Goal: Information Seeking & Learning: Learn about a topic

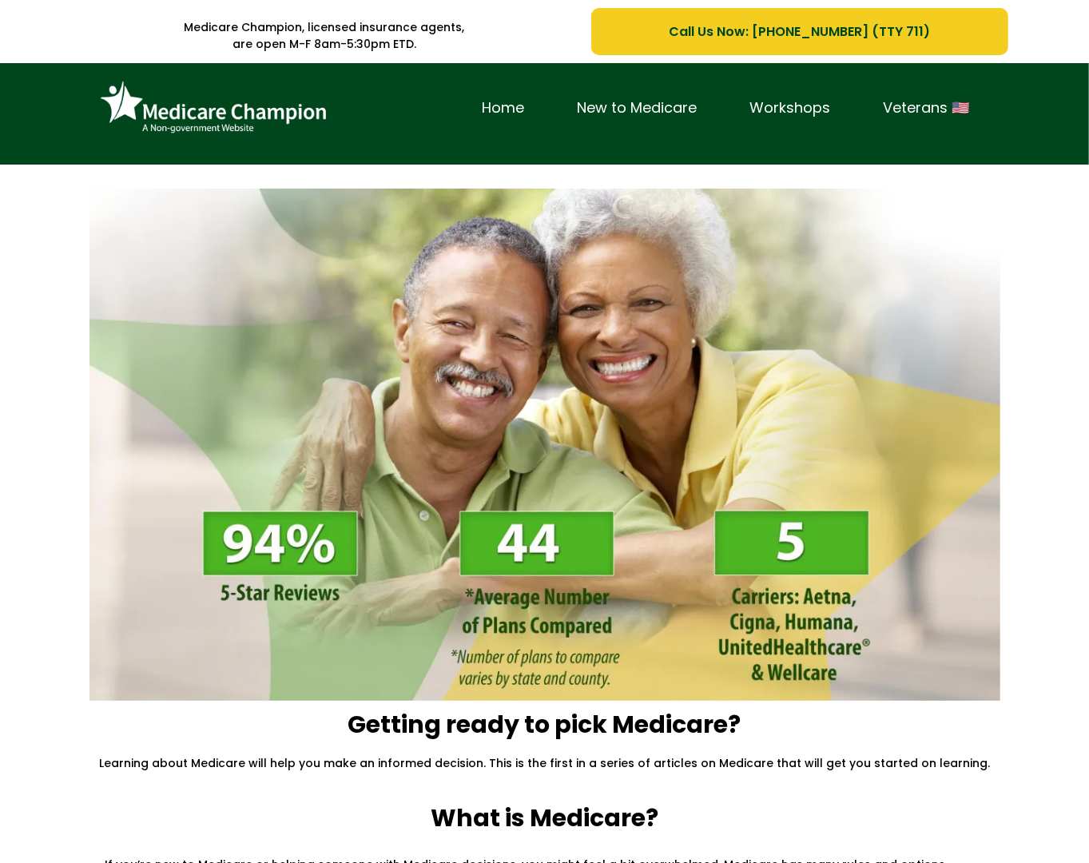
click at [80, 124] on div "Home New to Medicare Workshops Veterans 🇺🇸" at bounding box center [544, 115] width 934 height 81
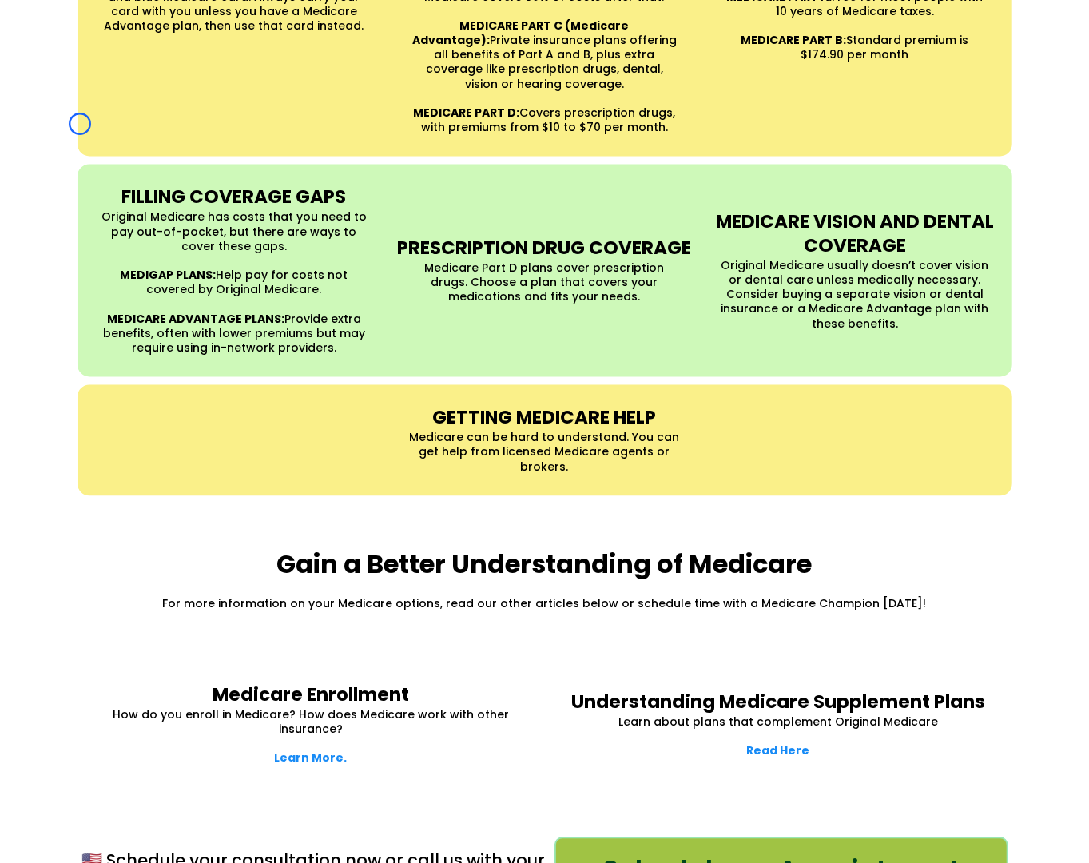
scroll to position [1644, 0]
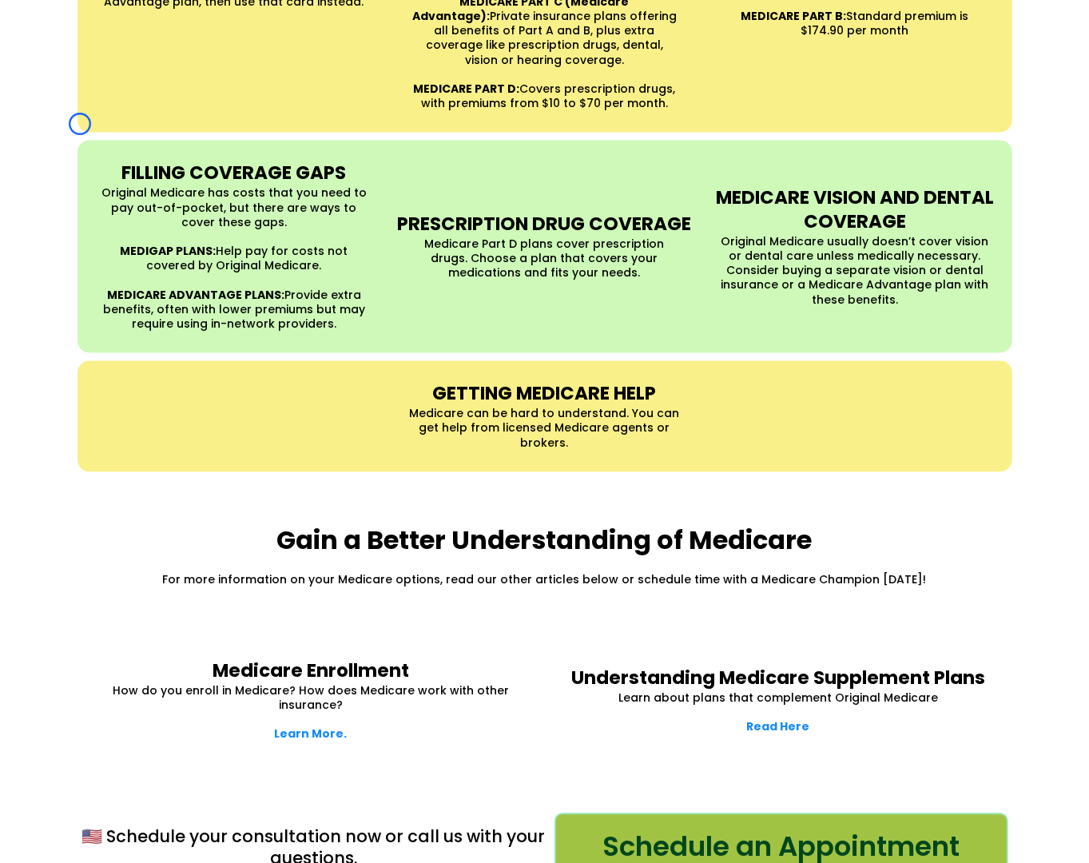
click at [157, 160] on strong "FILLING COVERAGE GAPS" at bounding box center [233, 173] width 224 height 26
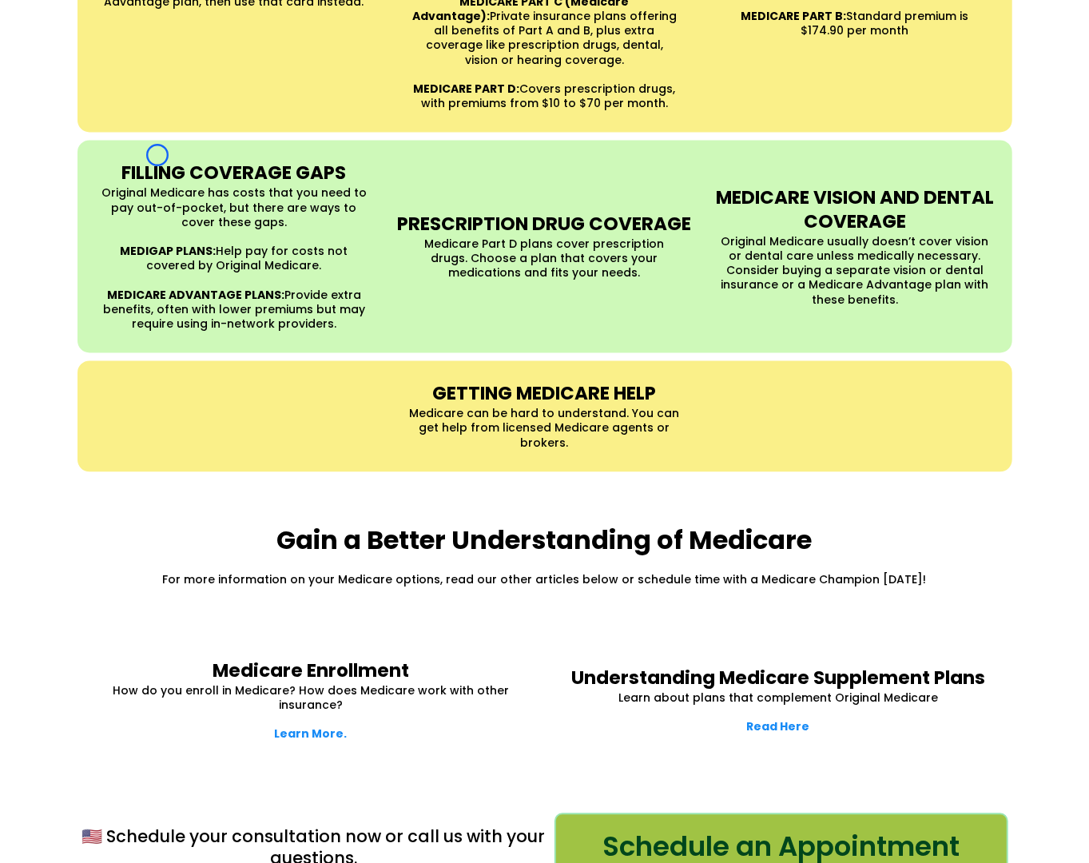
scroll to position [0, 0]
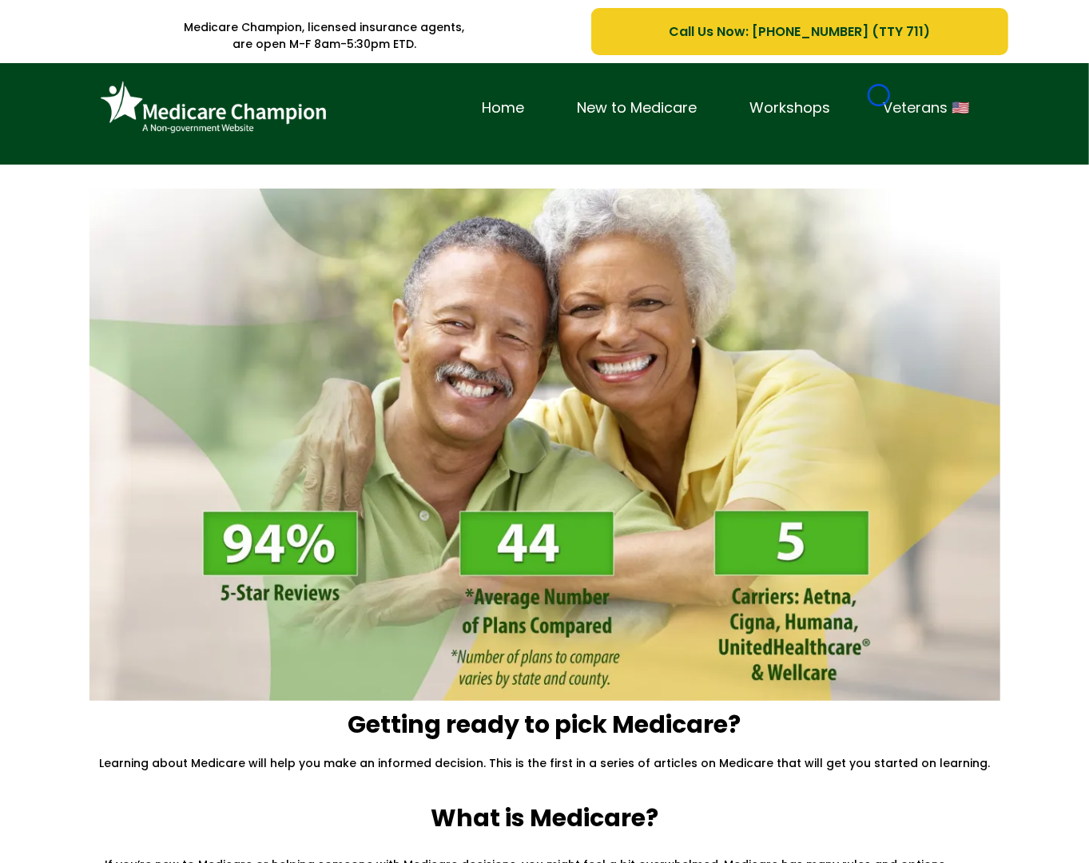
click at [878, 96] on link "Veterans 🇺🇸" at bounding box center [926, 108] width 139 height 25
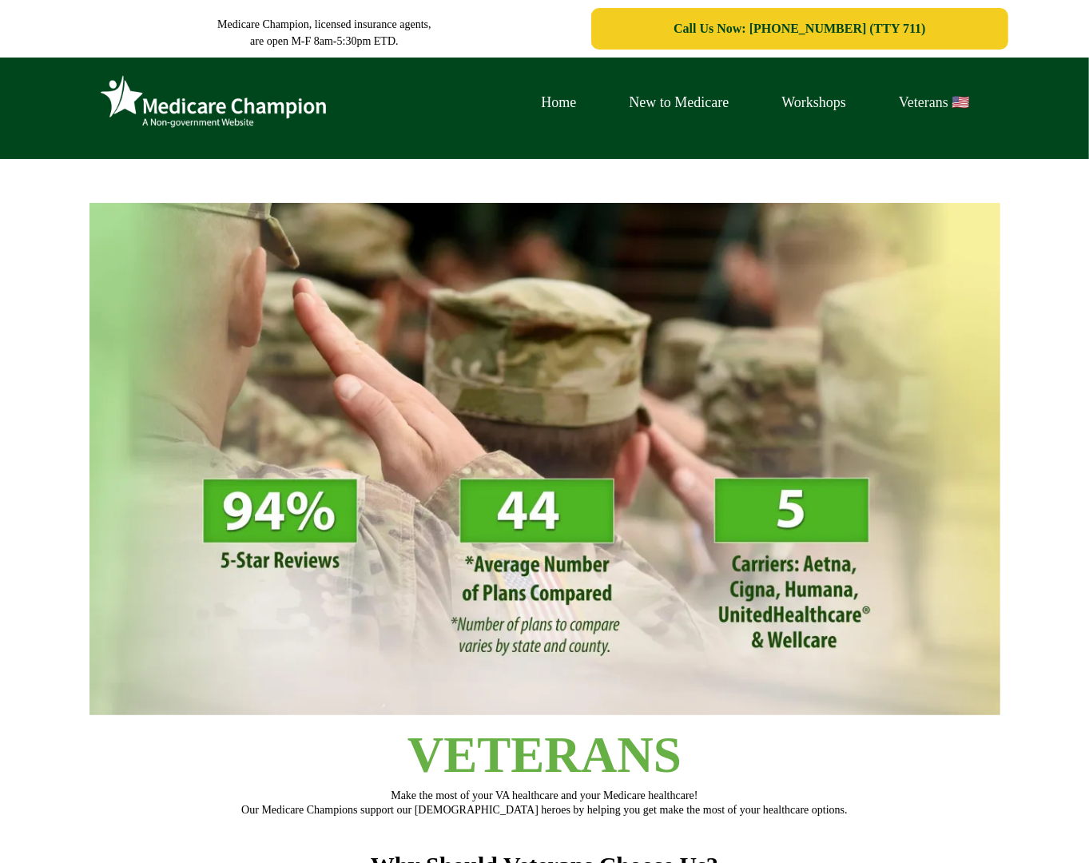
click at [878, 95] on link "Veterans 🇺🇸" at bounding box center [933, 102] width 123 height 25
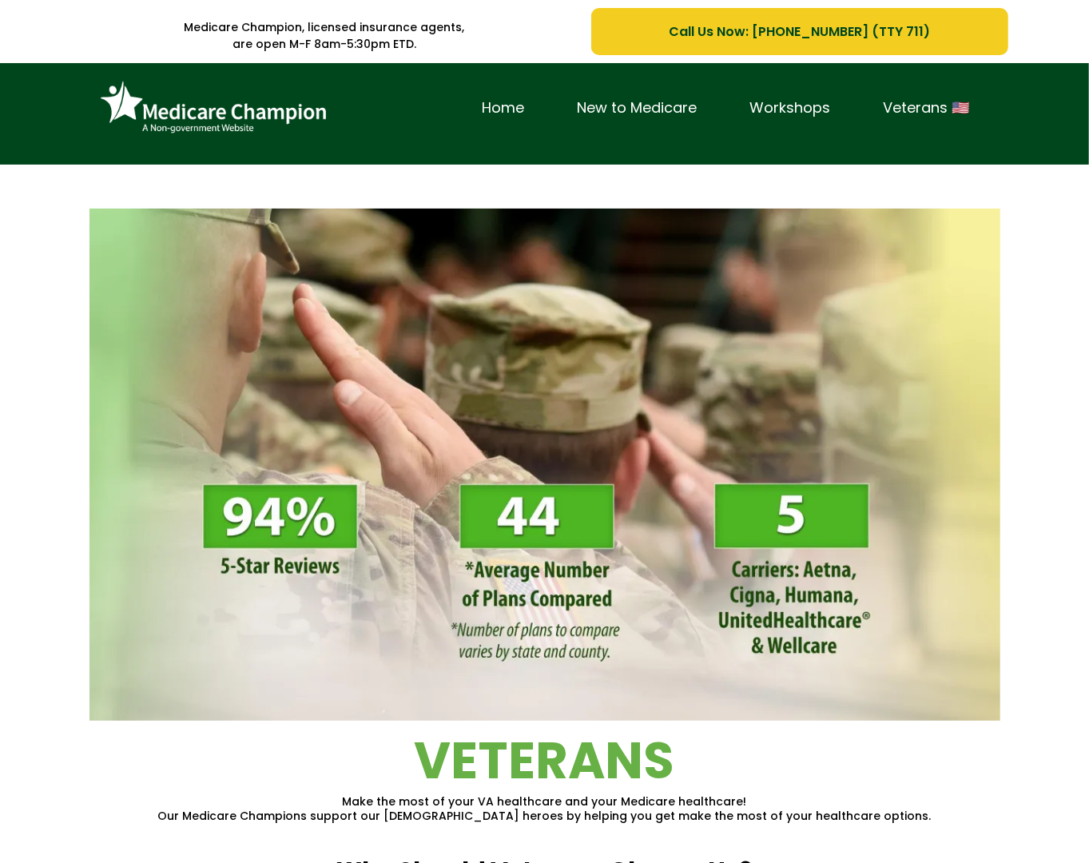
click at [119, 131] on img at bounding box center [213, 107] width 240 height 65
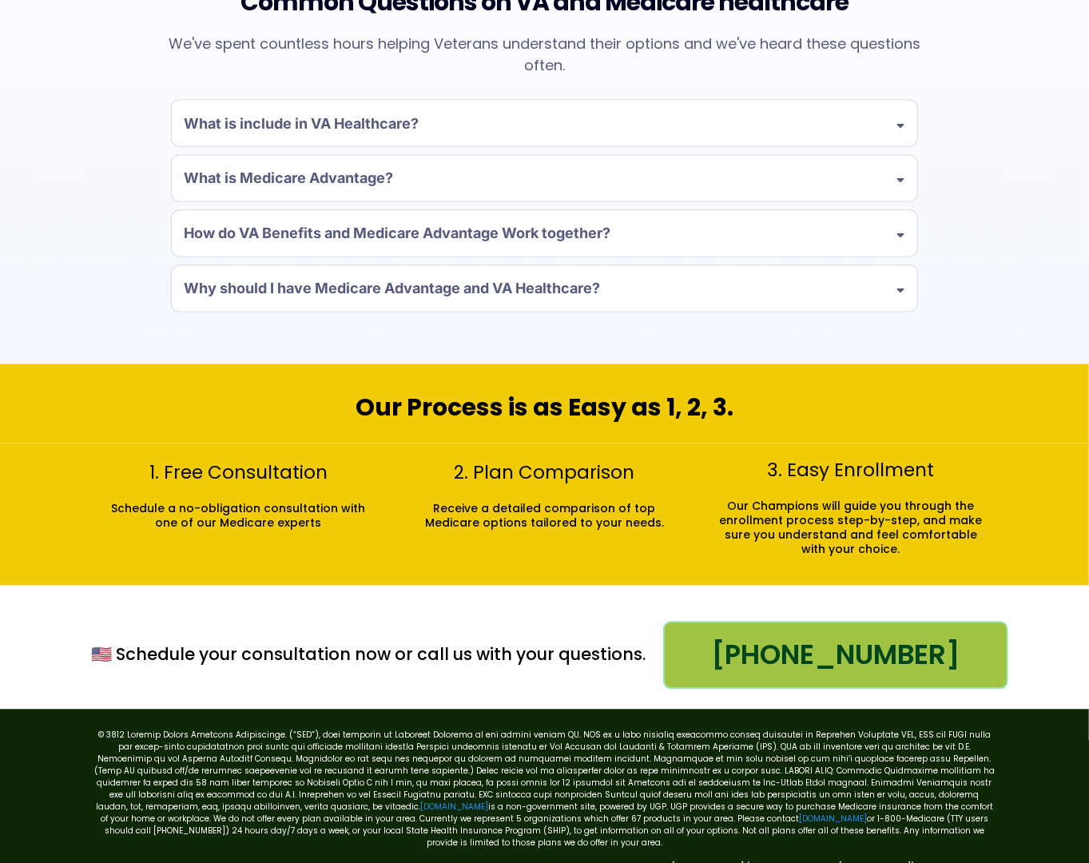
scroll to position [1571, 0]
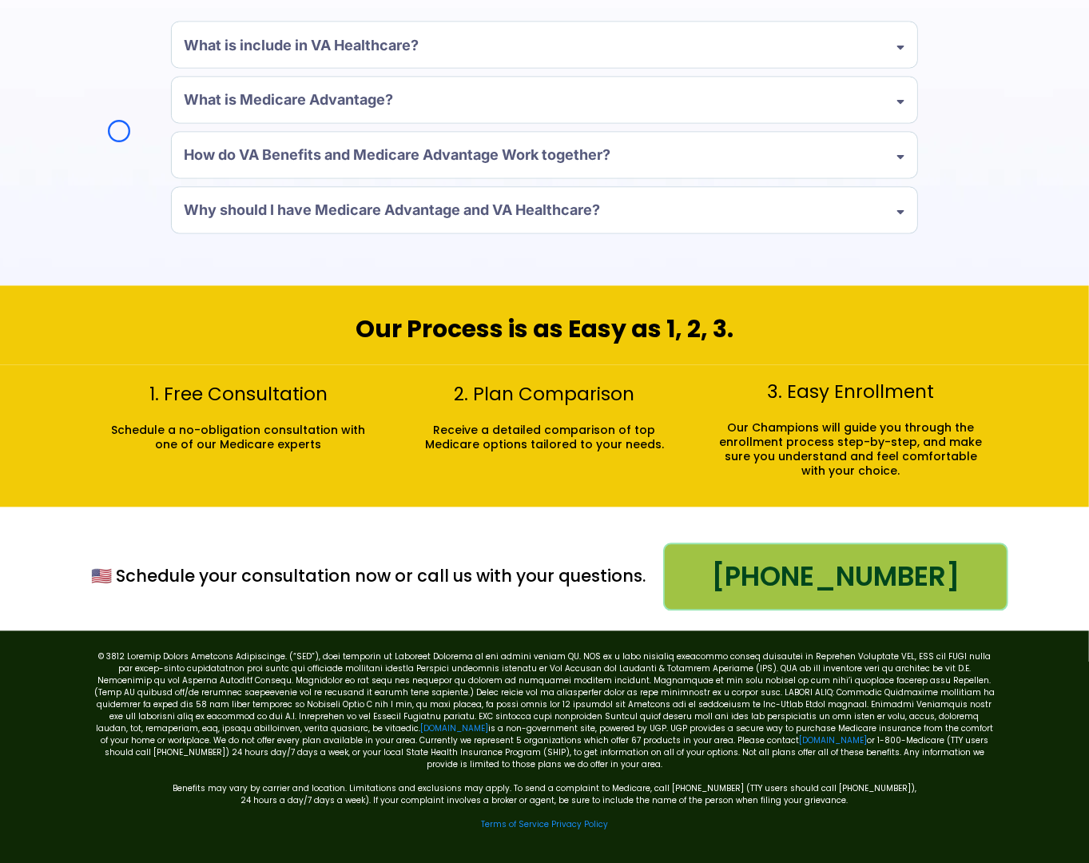
click at [529, 819] on link "Terms of Service" at bounding box center [515, 825] width 68 height 12
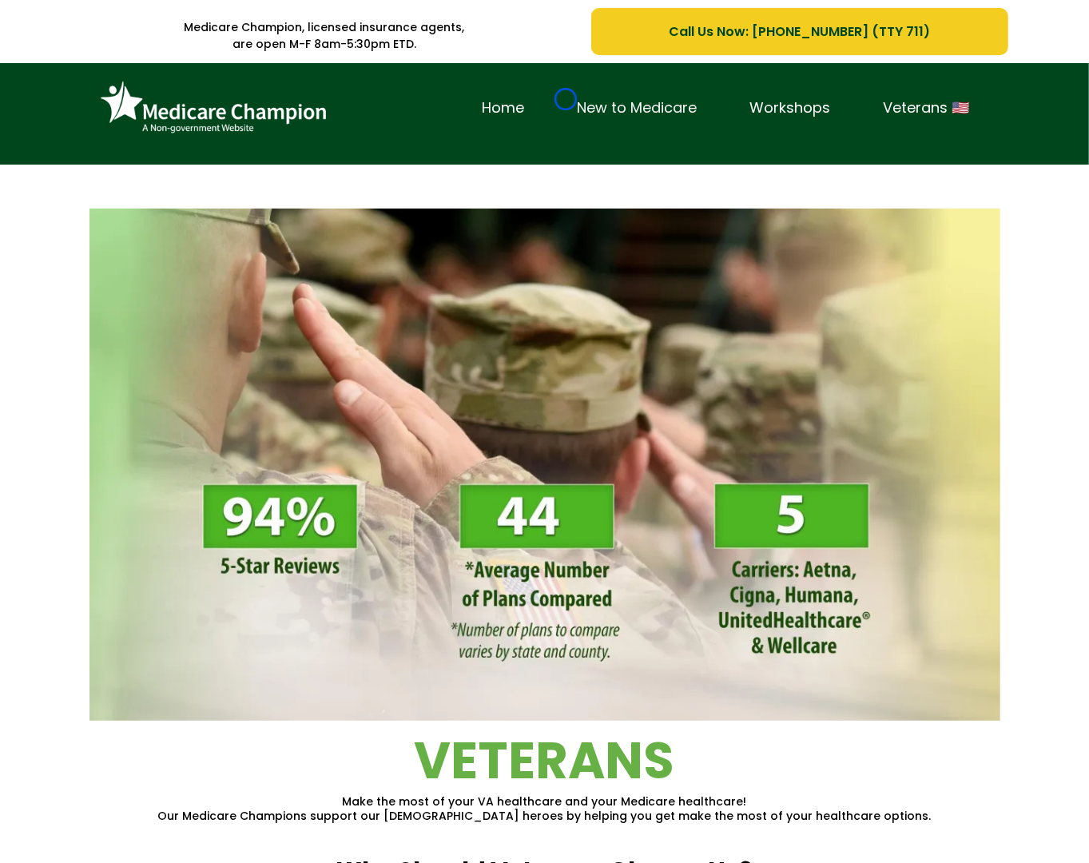
click at [565, 99] on link "New to Medicare" at bounding box center [637, 108] width 173 height 25
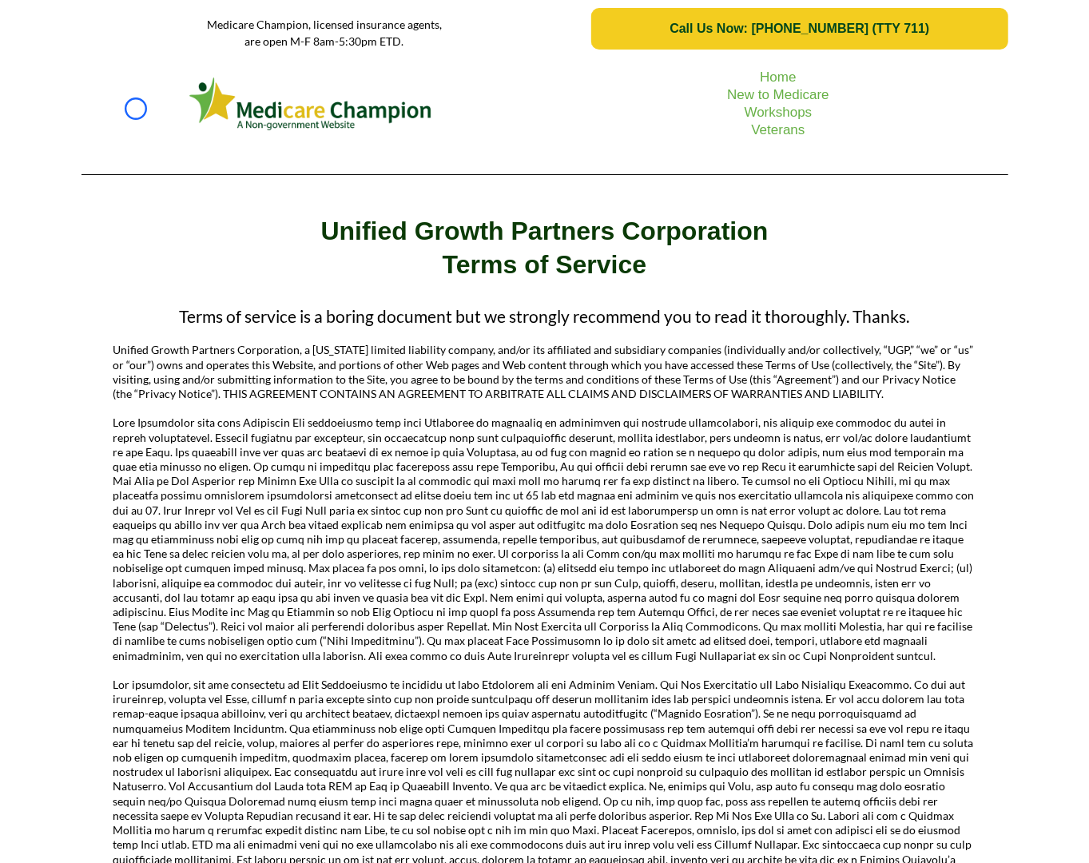
click at [136, 109] on picture at bounding box center [310, 103] width 443 height 61
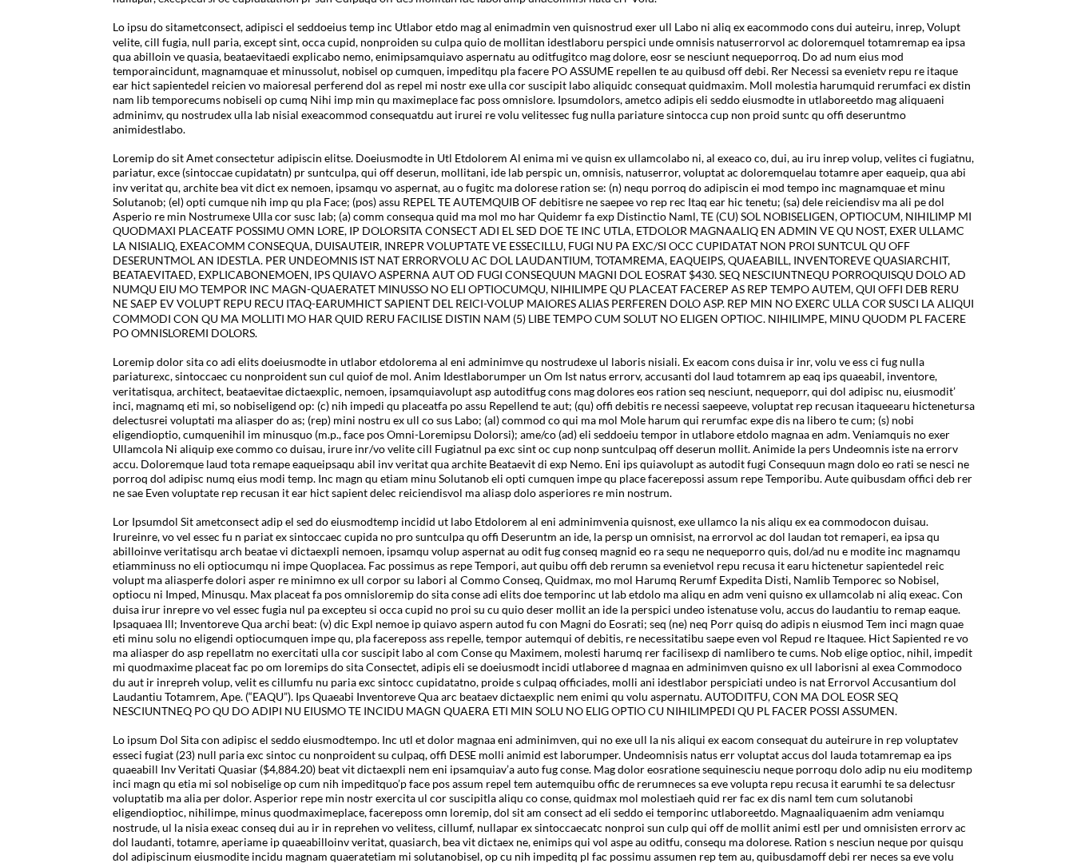
scroll to position [2588, 0]
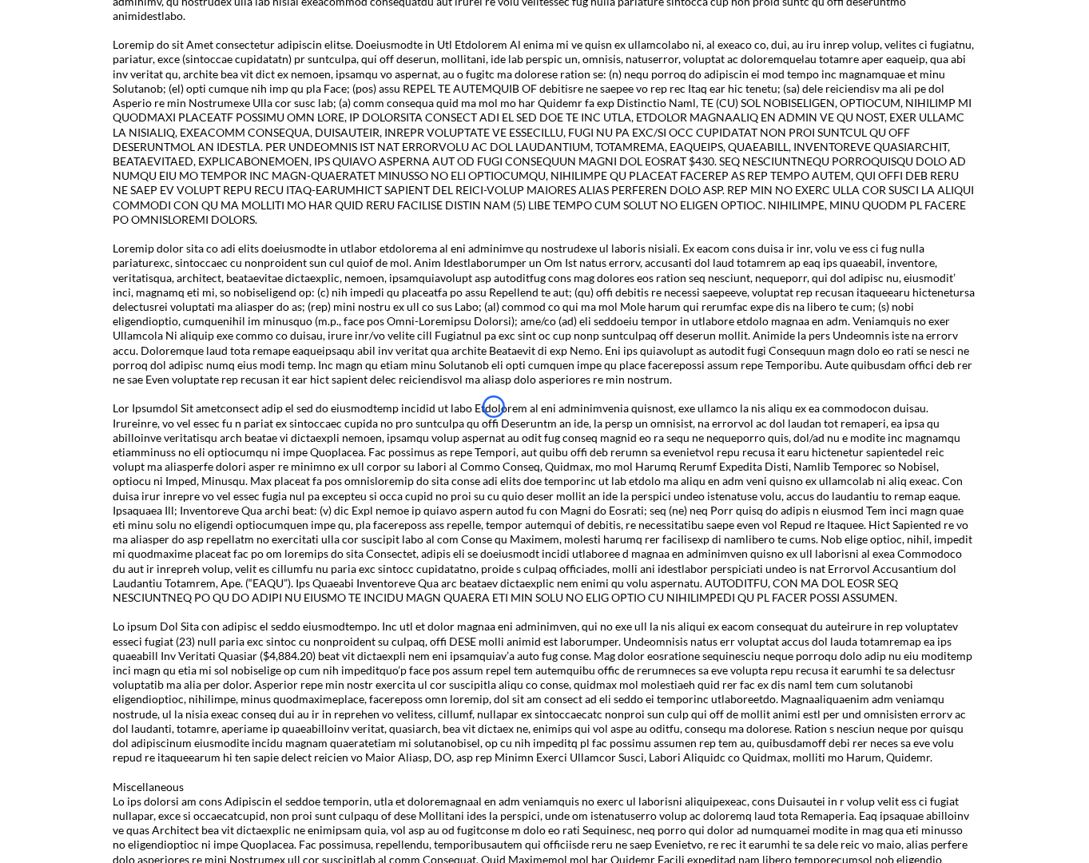
click at [136, 109] on p at bounding box center [544, 132] width 863 height 189
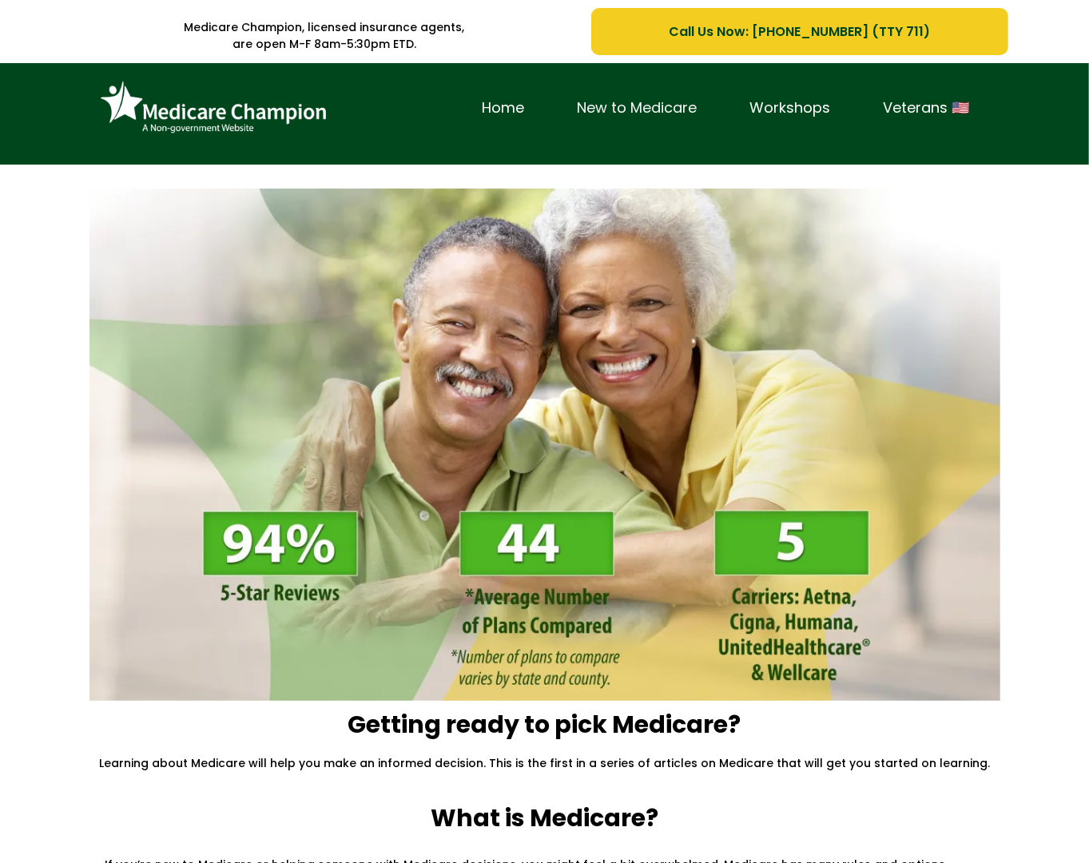
click at [565, 99] on link "New to Medicare" at bounding box center [637, 108] width 173 height 25
click at [99, 158] on div "Home New to Medicare Workshops Veterans 🇺🇸" at bounding box center [544, 115] width 934 height 89
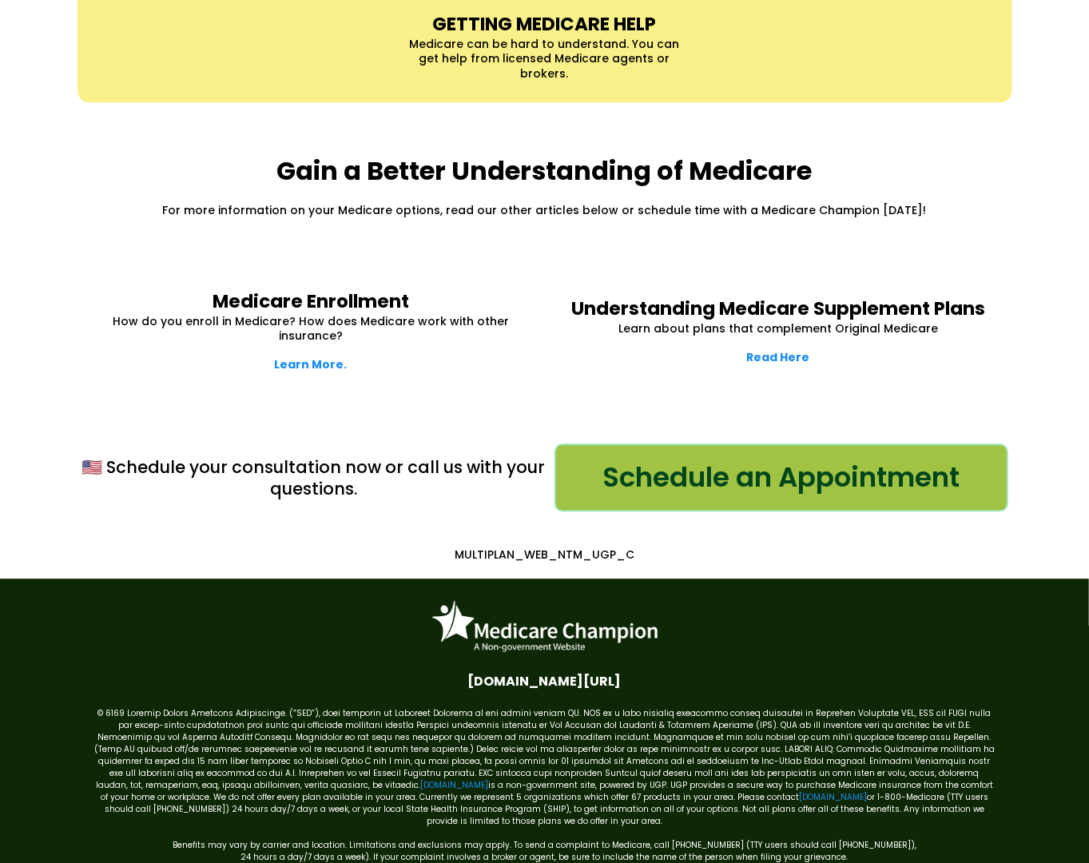
scroll to position [2052, 0]
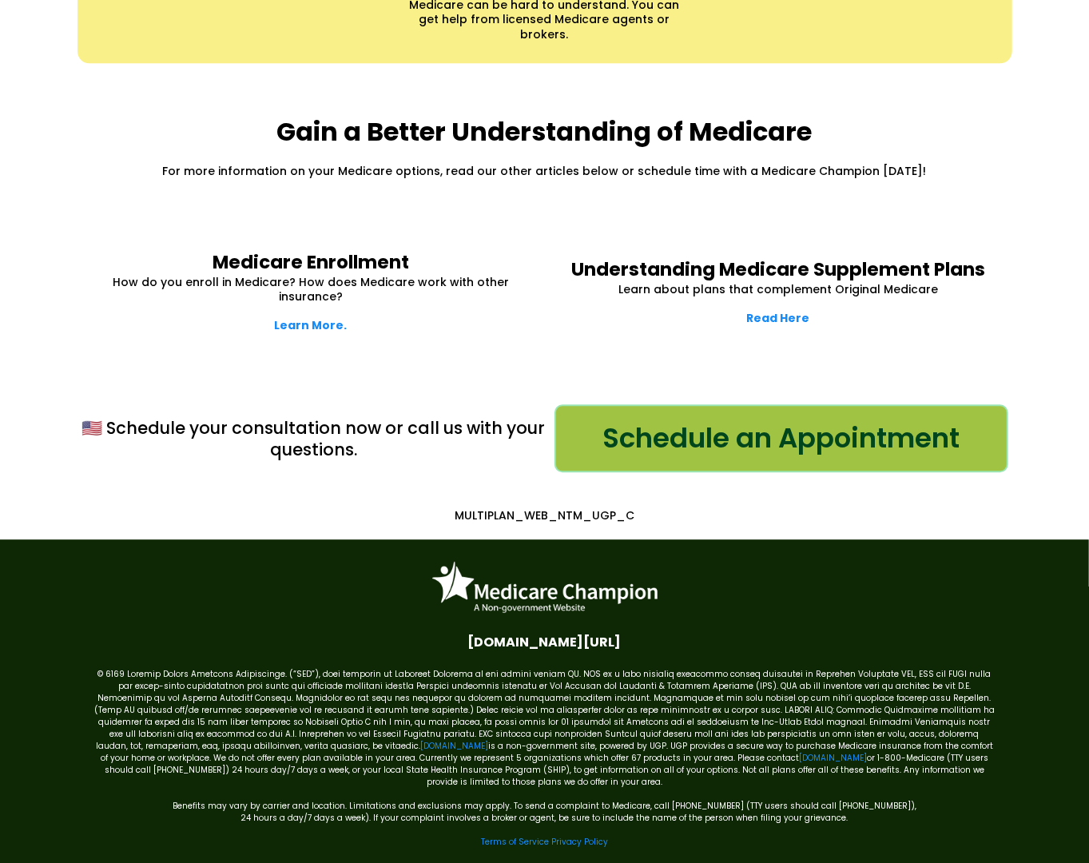
click at [99, 164] on p "For more information on your Medicare options, read our other articles below or…" at bounding box center [544, 171] width 926 height 14
click at [799, 752] on link "[DOMAIN_NAME]" at bounding box center [833, 758] width 68 height 12
